Goal: Information Seeking & Learning: Learn about a topic

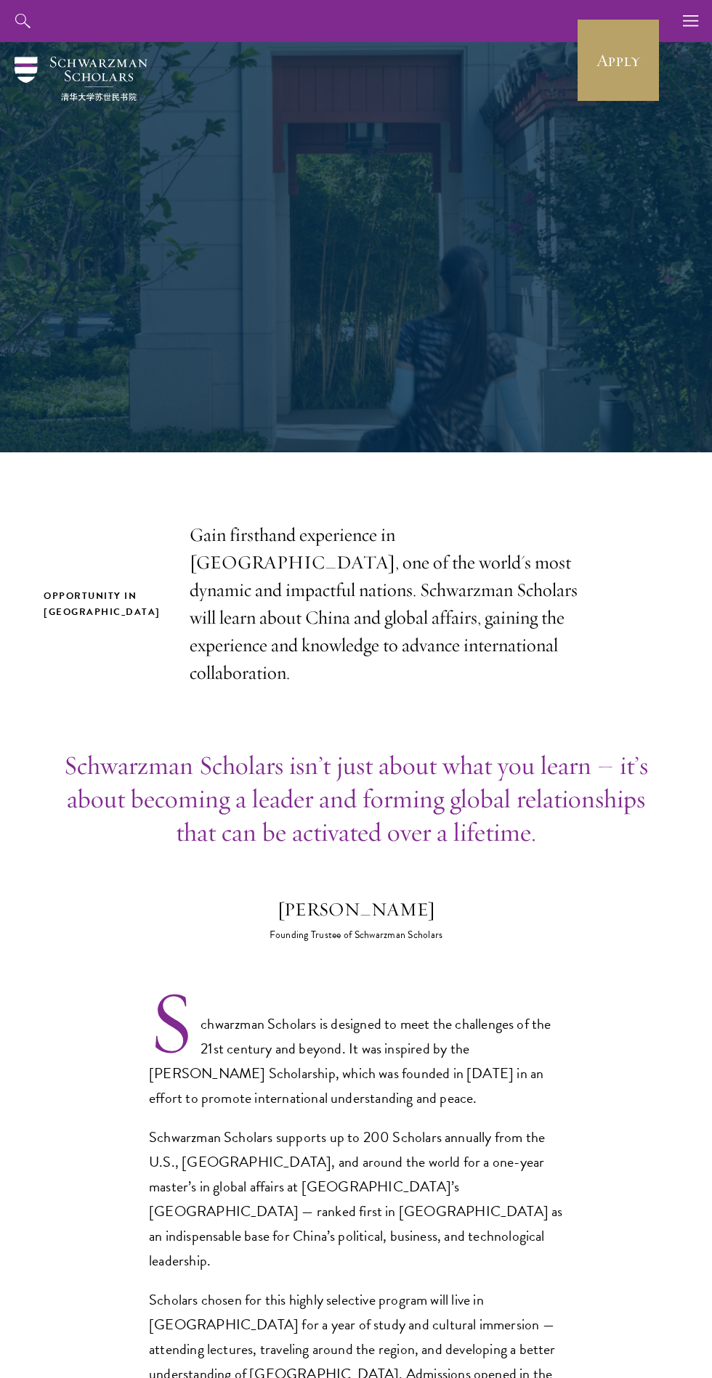
scroll to position [4709, 0]
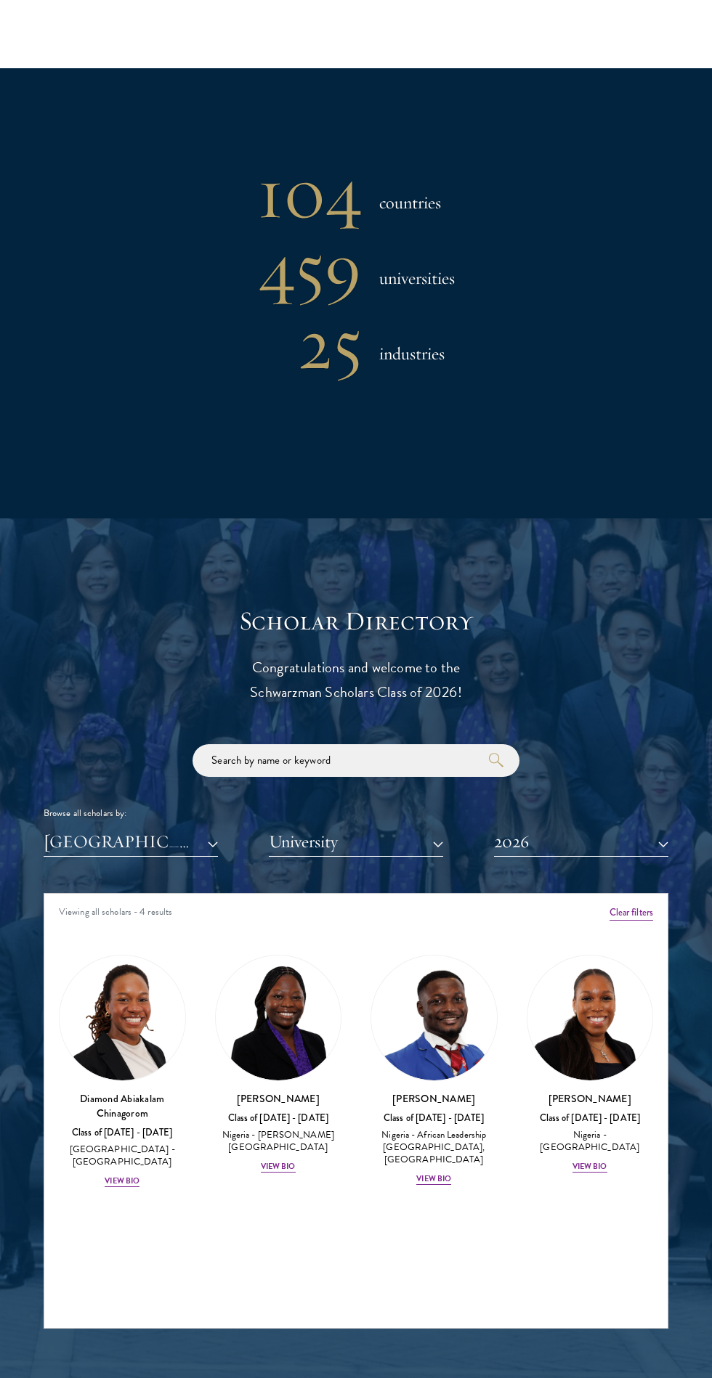
scroll to position [931, 0]
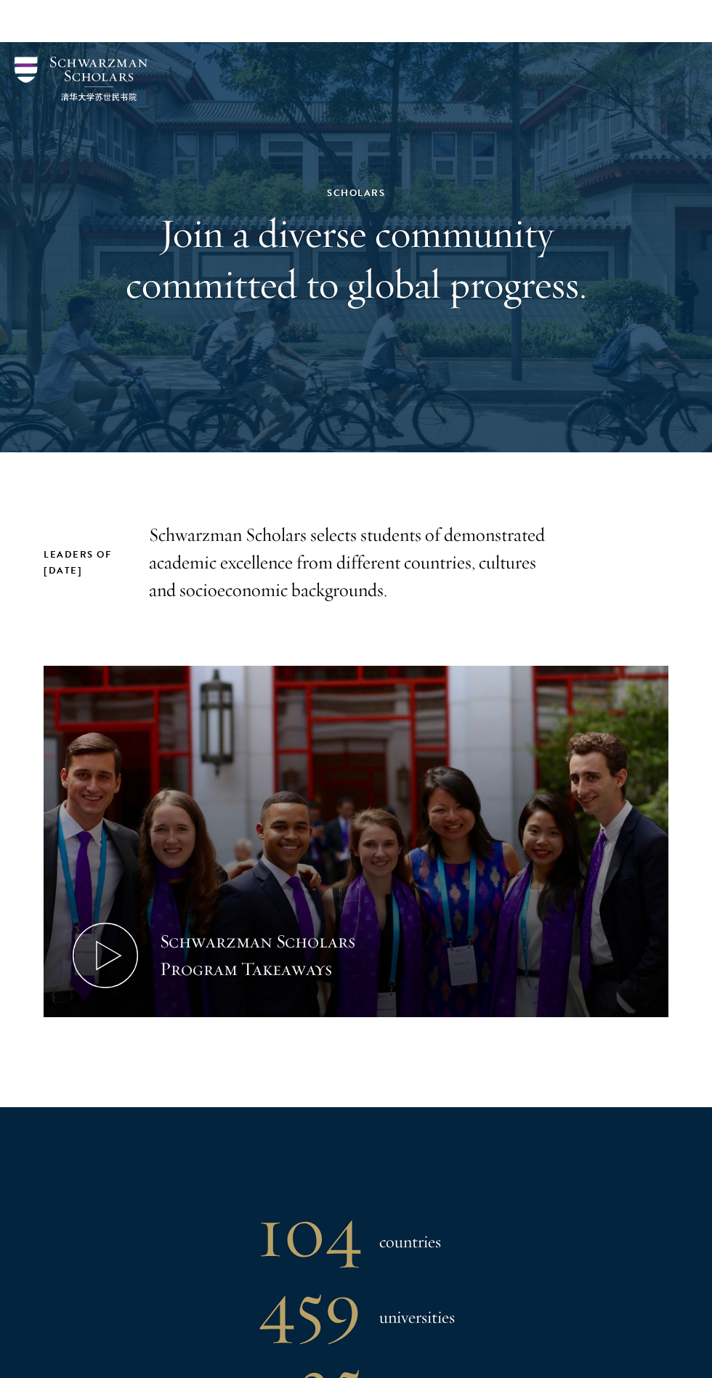
scroll to position [912, 0]
